Goal: Information Seeking & Learning: Learn about a topic

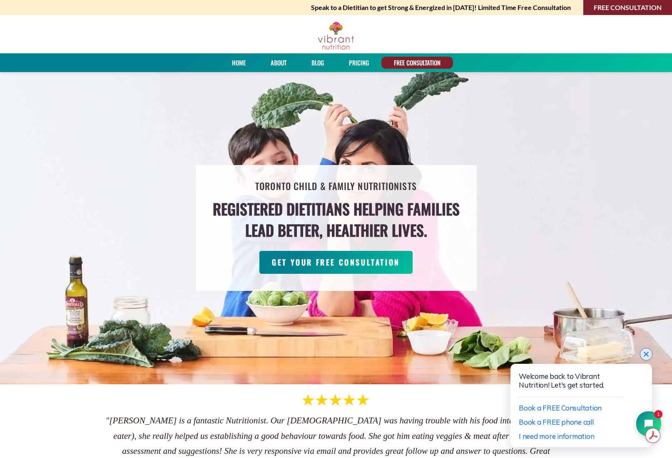
click at [648, 356] on icon "Close chat widget" at bounding box center [646, 354] width 5 height 5
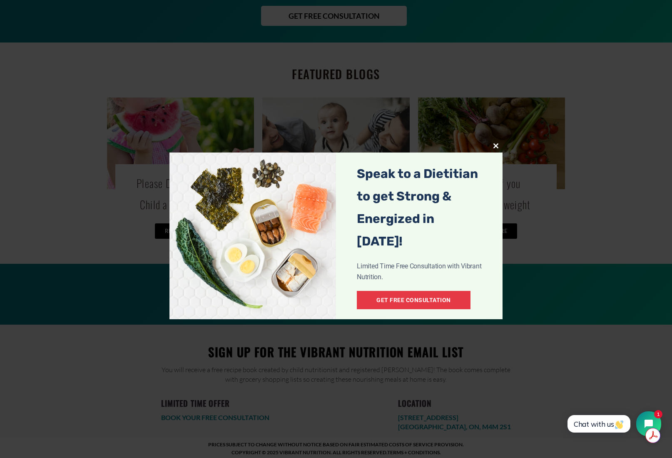
click at [125, 411] on div "Close this module Speak to a Dietitian to get Strong & Energized in [DATE]! Lim…" at bounding box center [336, 229] width 672 height 458
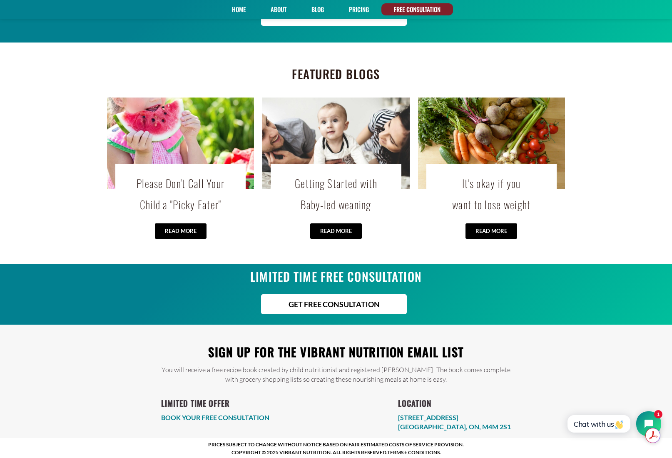
click at [249, 414] on link "BOOK YOUR FREE CONSULTATION" at bounding box center [215, 417] width 108 height 8
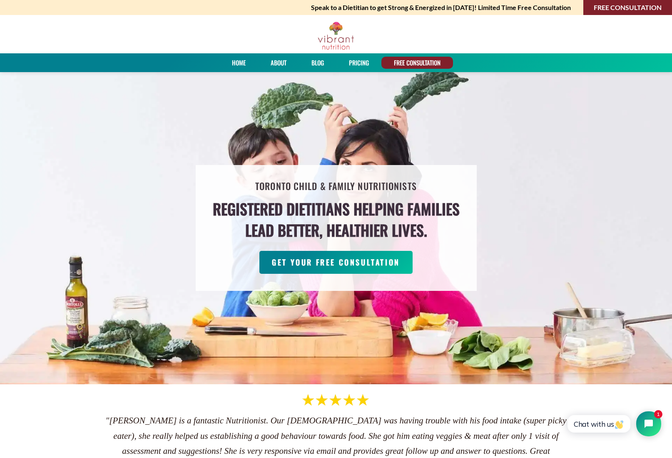
click at [361, 62] on link "PRICING" at bounding box center [359, 63] width 26 height 12
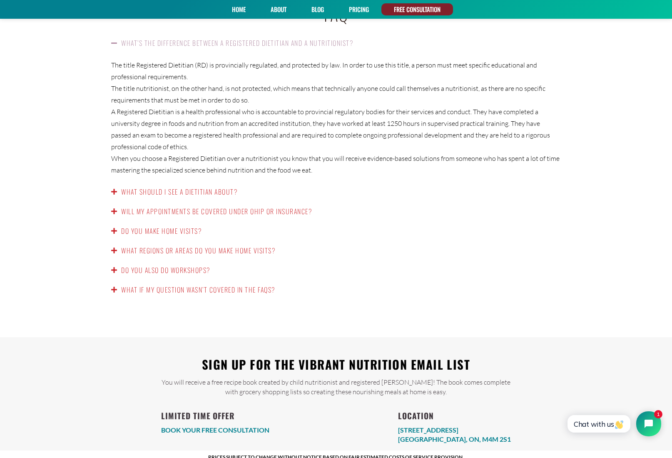
scroll to position [1334, 0]
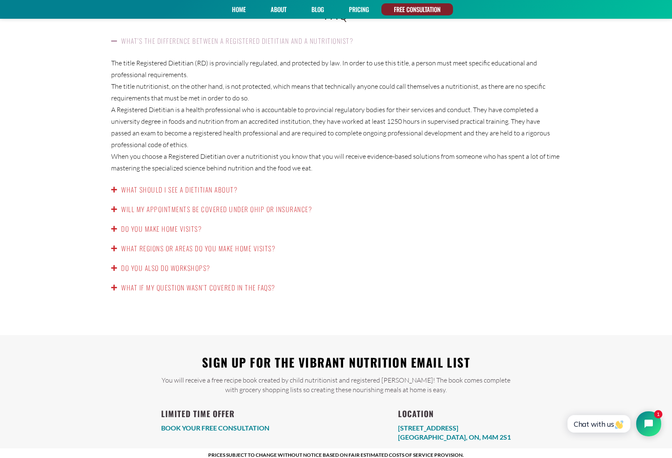
click at [283, 204] on link "Will my appointments be covered under OHIP or insurance?" at bounding box center [216, 209] width 191 height 10
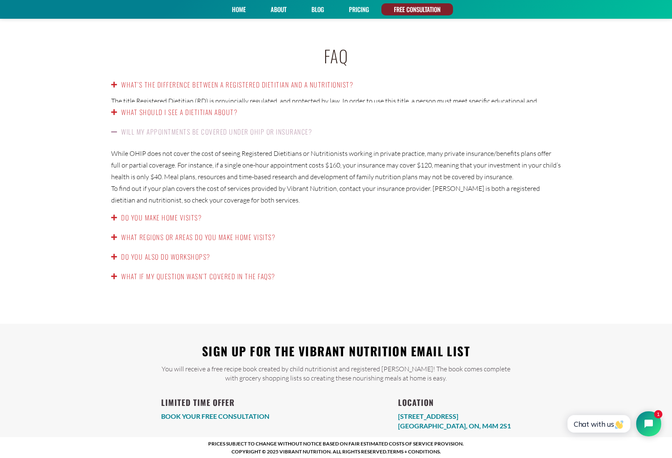
scroll to position [1276, 0]
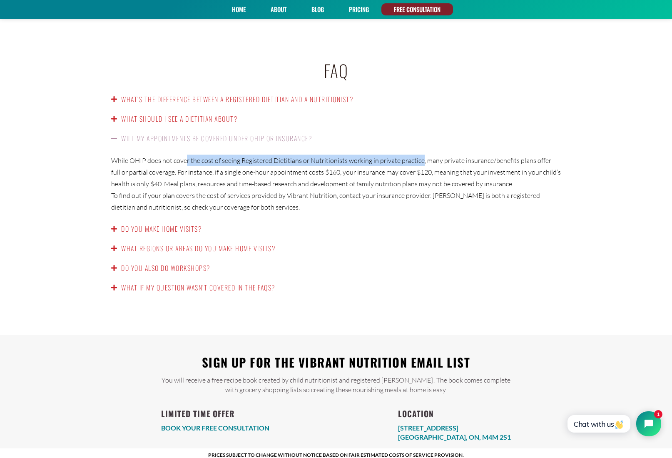
drag, startPoint x: 199, startPoint y: 147, endPoint x: 420, endPoint y: 145, distance: 221.2
click at [420, 155] on p "While OHIP does not cover the cost of seeing Registered Dietitians or Nutrition…" at bounding box center [336, 172] width 450 height 35
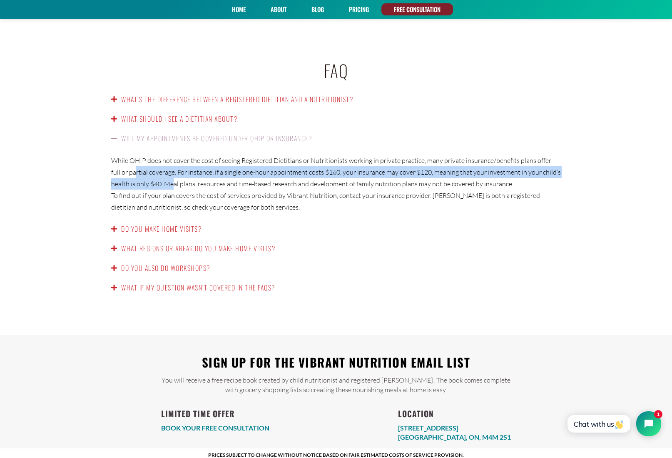
drag, startPoint x: 125, startPoint y: 165, endPoint x: 172, endPoint y: 172, distance: 48.5
click at [172, 172] on p "While OHIP does not cover the cost of seeing Registered Dietitians or Nutrition…" at bounding box center [336, 172] width 450 height 35
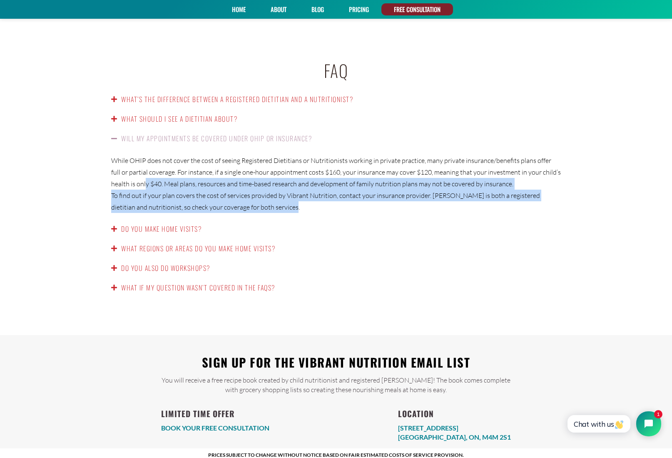
drag, startPoint x: 259, startPoint y: 195, endPoint x: 145, endPoint y: 177, distance: 115.5
click at [145, 177] on div "While OHIP does not cover the cost of seeing Registered Dietitians or Nutrition…" at bounding box center [336, 183] width 466 height 71
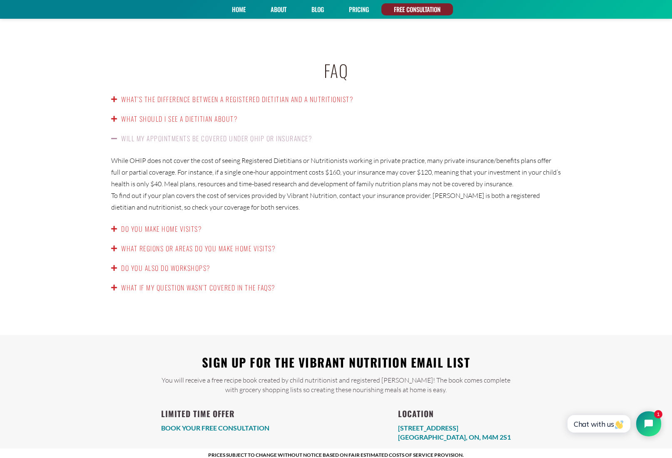
click at [144, 224] on link "Do you make home visits?" at bounding box center [161, 229] width 80 height 10
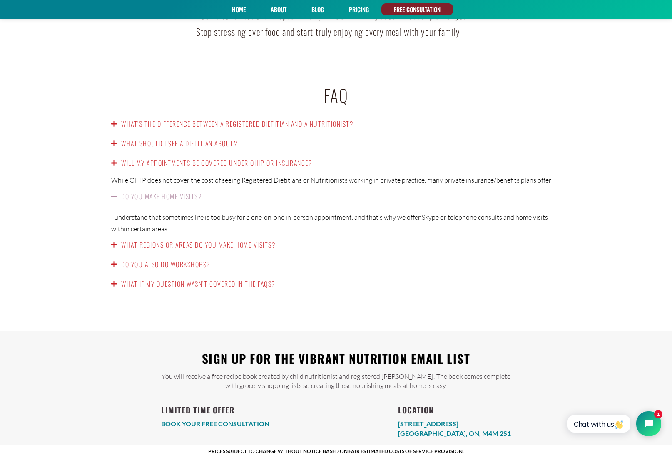
scroll to position [1241, 0]
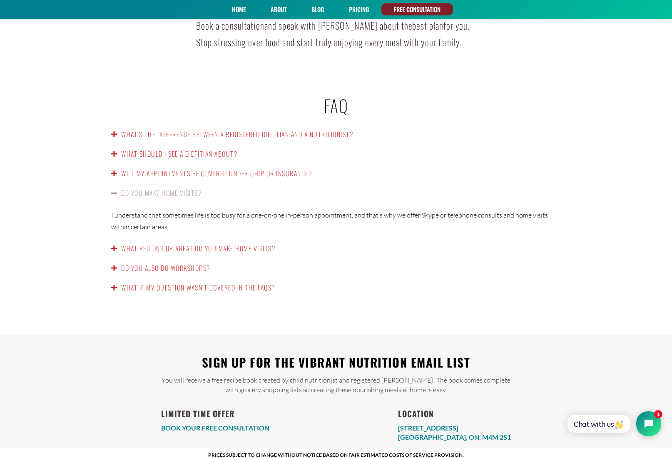
click at [175, 243] on link "What regions or areas do you make home visits?" at bounding box center [198, 248] width 154 height 10
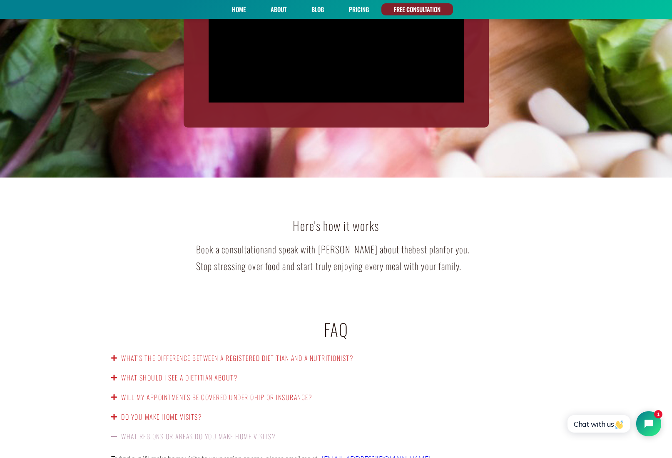
scroll to position [1016, 0]
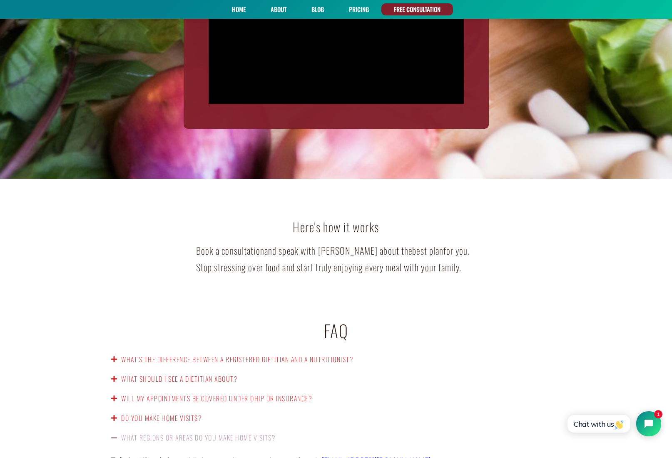
click at [419, 7] on link "FREE CONSULTATION" at bounding box center [417, 9] width 52 height 12
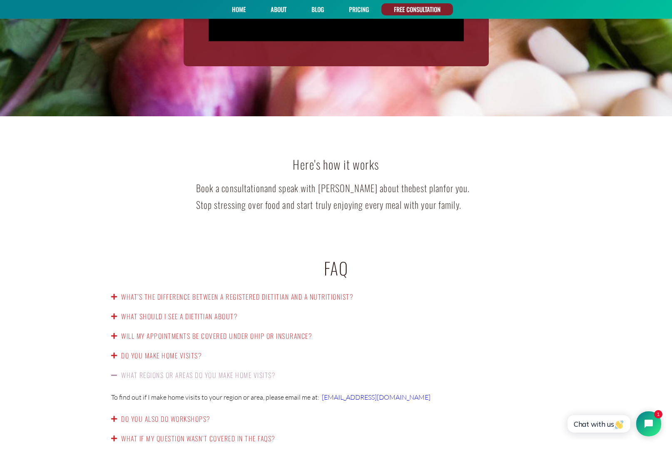
scroll to position [1229, 0]
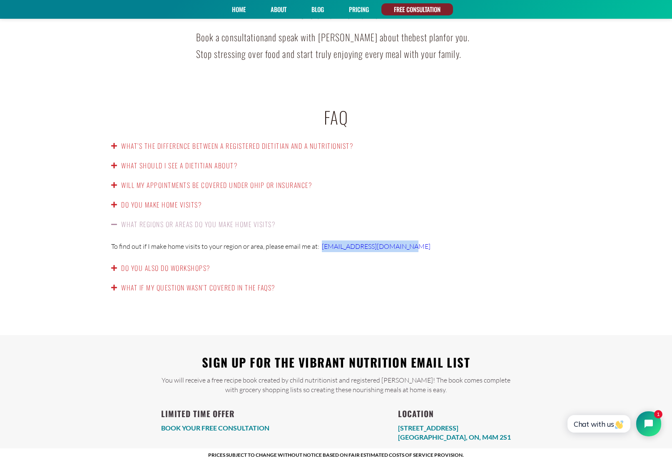
drag, startPoint x: 397, startPoint y: 234, endPoint x: 319, endPoint y: 233, distance: 77.9
click at [319, 240] on p "To find out if I make home visits to your region or area, please email me at: n…" at bounding box center [336, 246] width 450 height 12
copy span "nish@vibrantnutrition.com"
